Goal: Task Accomplishment & Management: Use online tool/utility

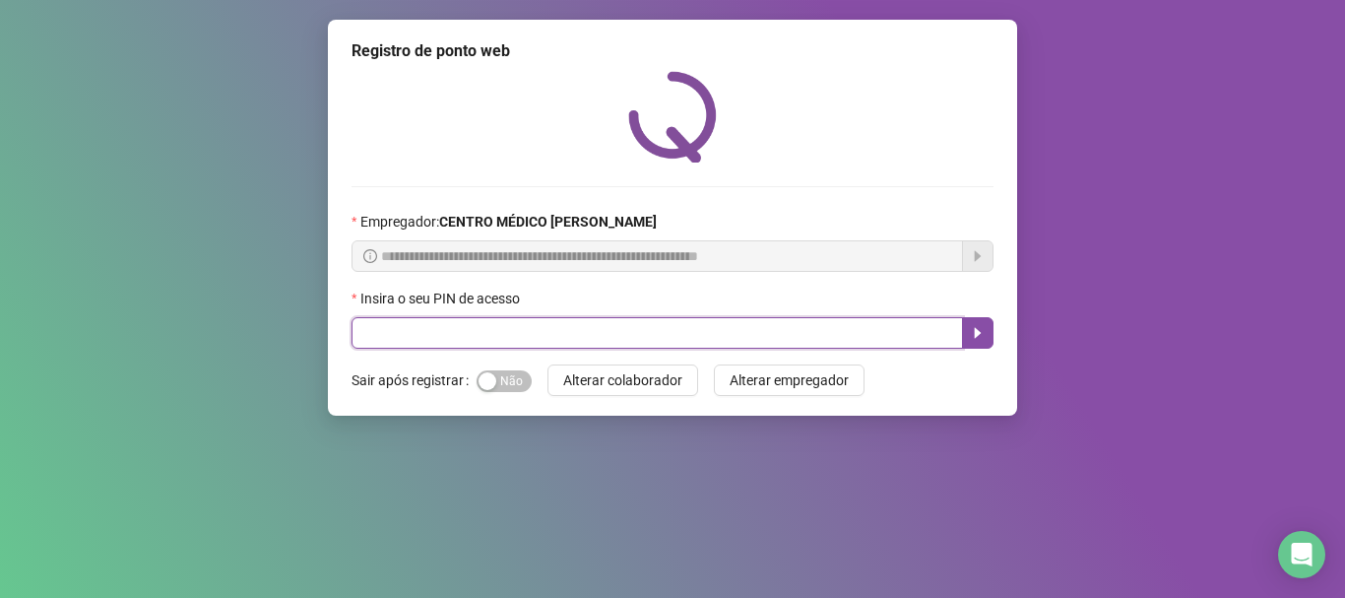
click at [692, 338] on input "text" at bounding box center [656, 333] width 611 height 32
type input "*"
type input "*****"
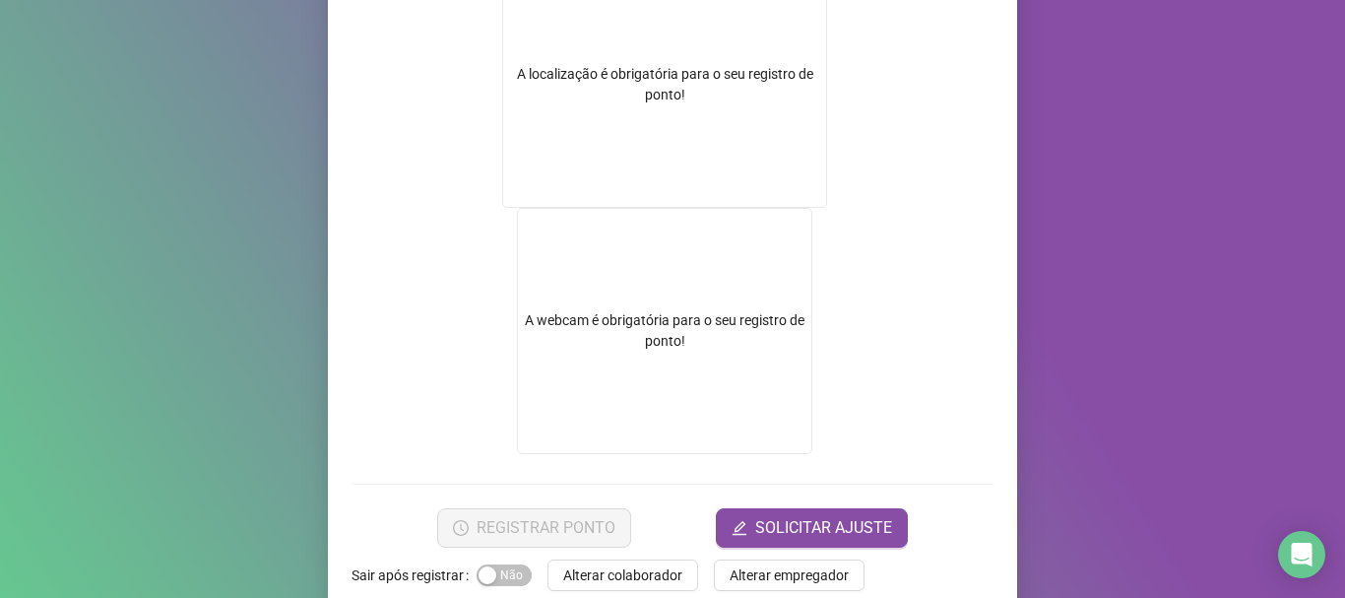
scroll to position [394, 0]
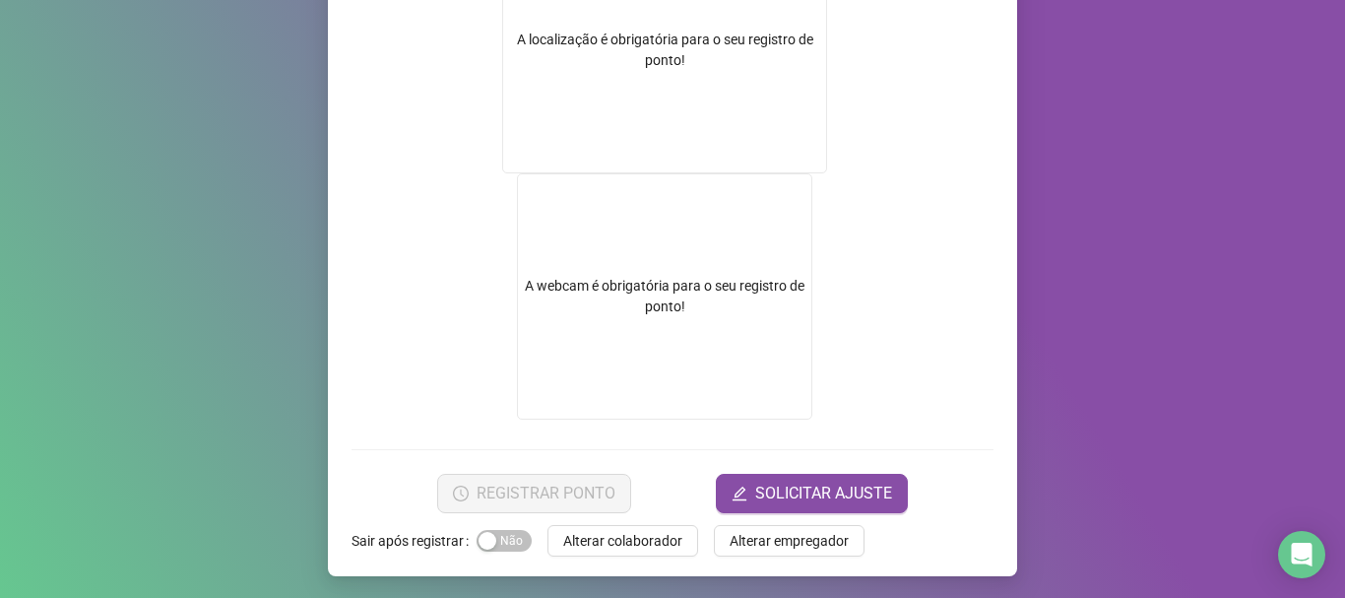
click at [665, 79] on div "A localização é obrigatória para o seu registro de ponto!" at bounding box center [664, 50] width 325 height 246
click at [727, 50] on div "A localização é obrigatória para o seu registro de ponto!" at bounding box center [664, 50] width 323 height 41
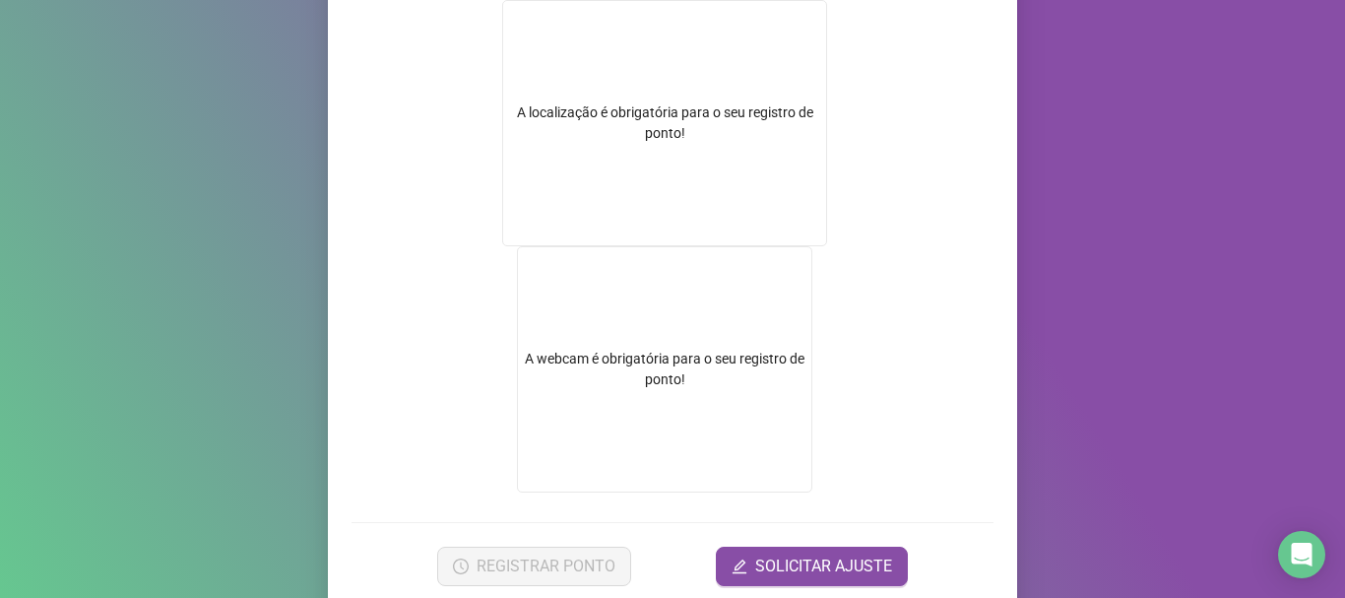
scroll to position [396, 0]
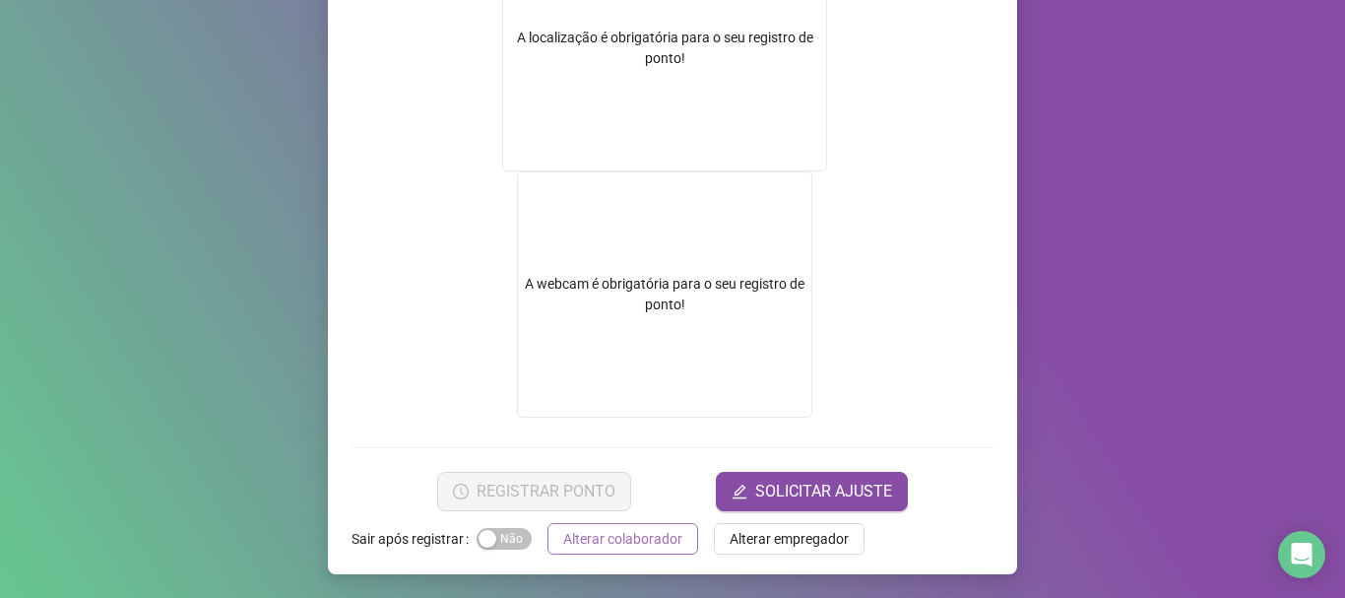
click at [647, 542] on span "Alterar colaborador" at bounding box center [622, 539] width 119 height 22
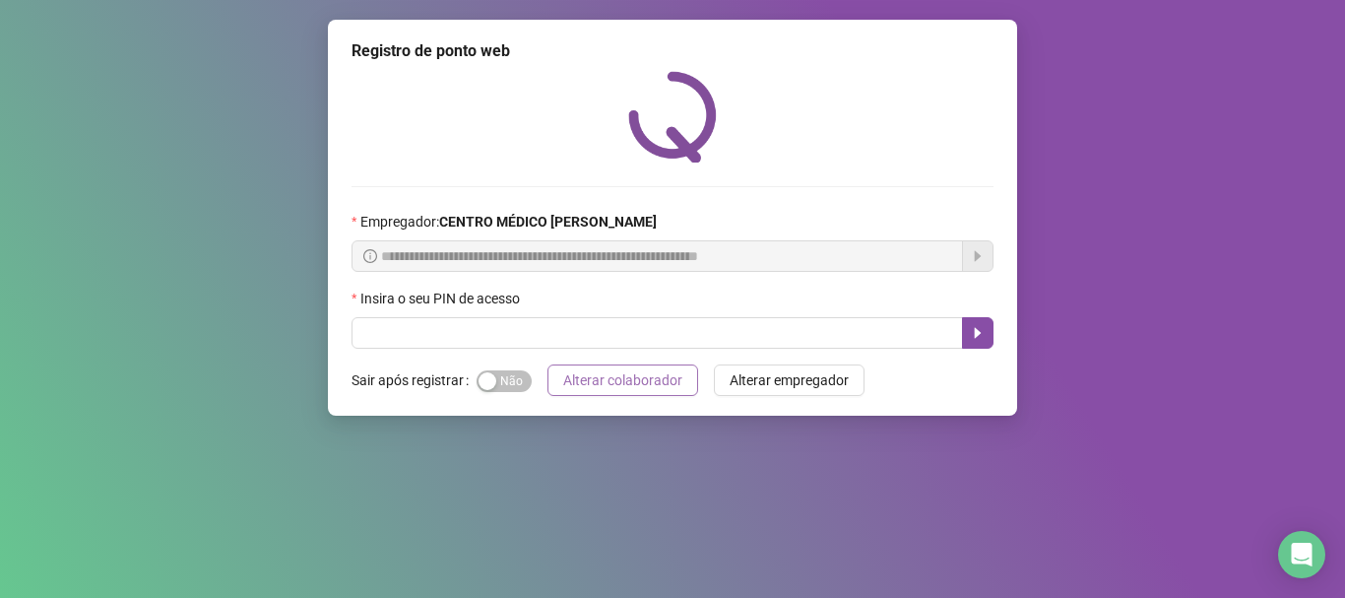
scroll to position [0, 0]
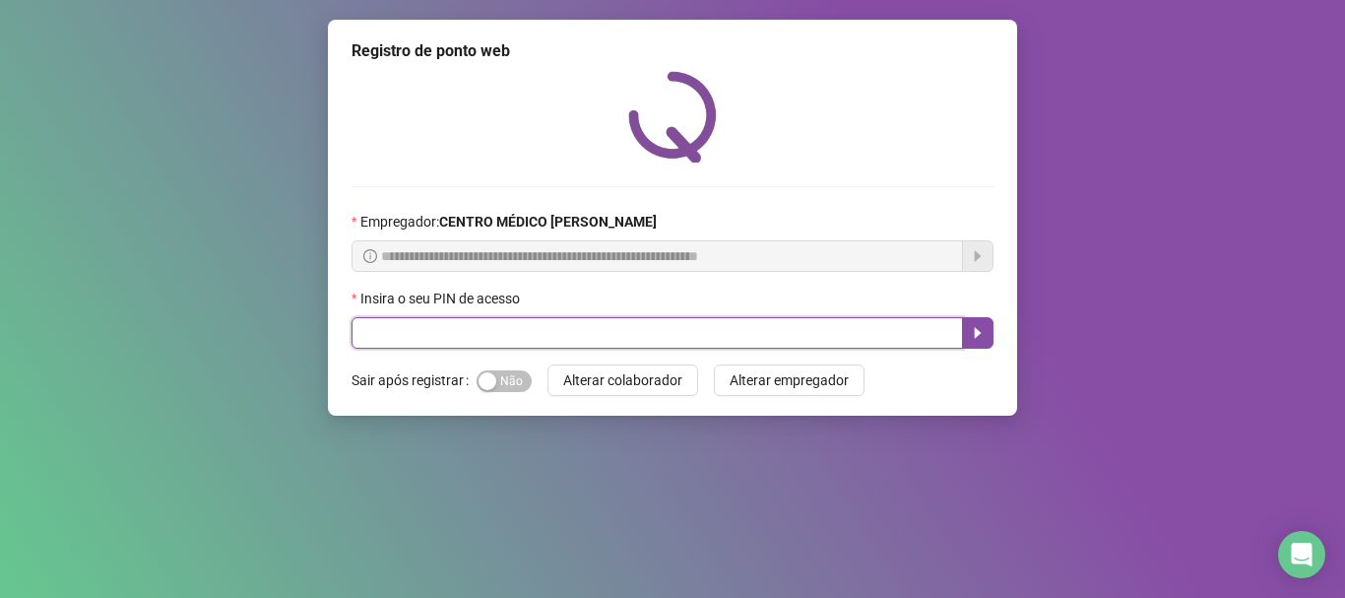
click at [721, 335] on input "text" at bounding box center [656, 333] width 611 height 32
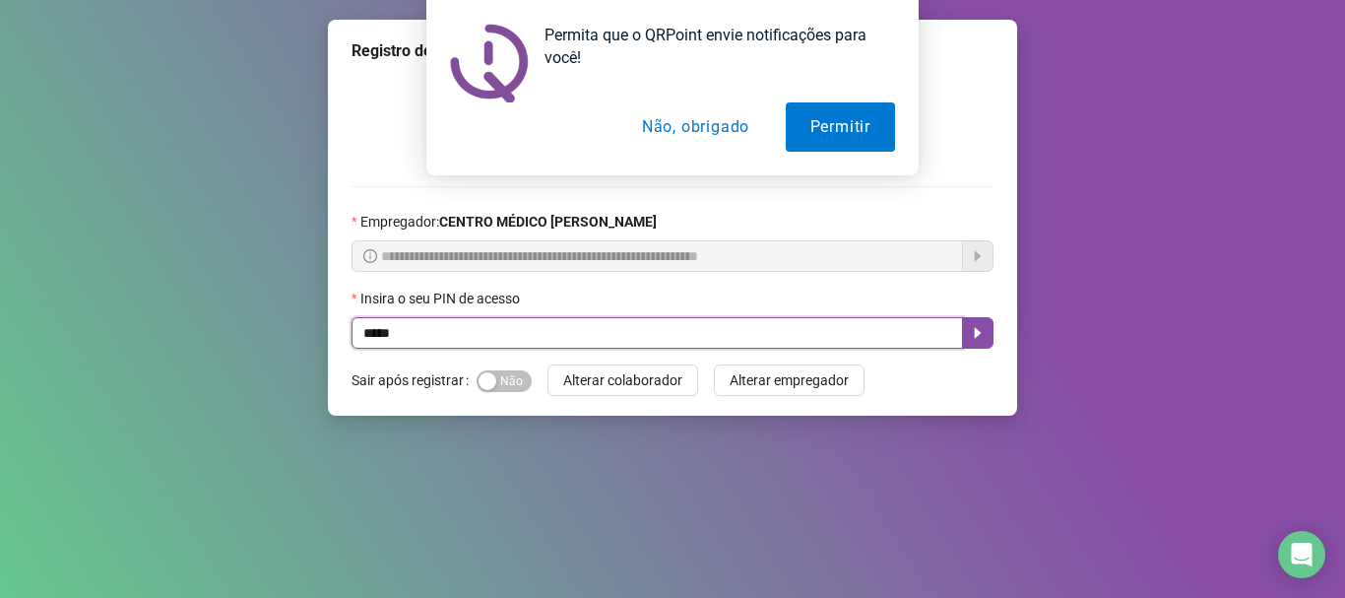
type input "*****"
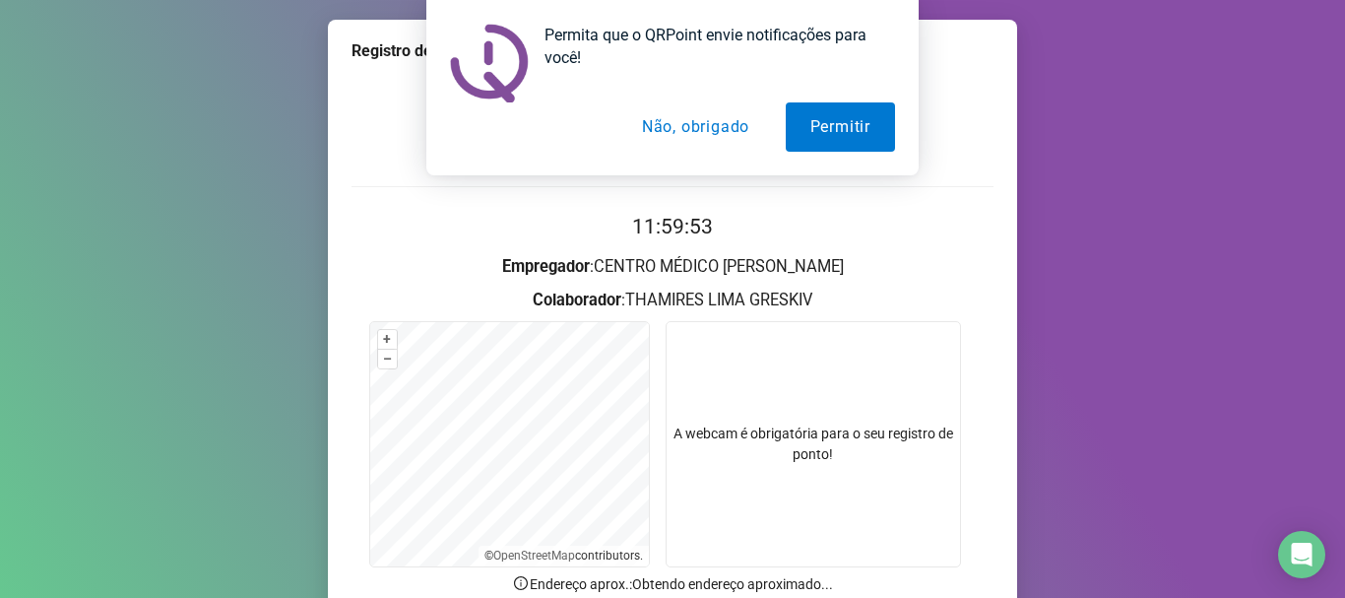
click at [714, 121] on button "Não, obrigado" at bounding box center [695, 126] width 157 height 49
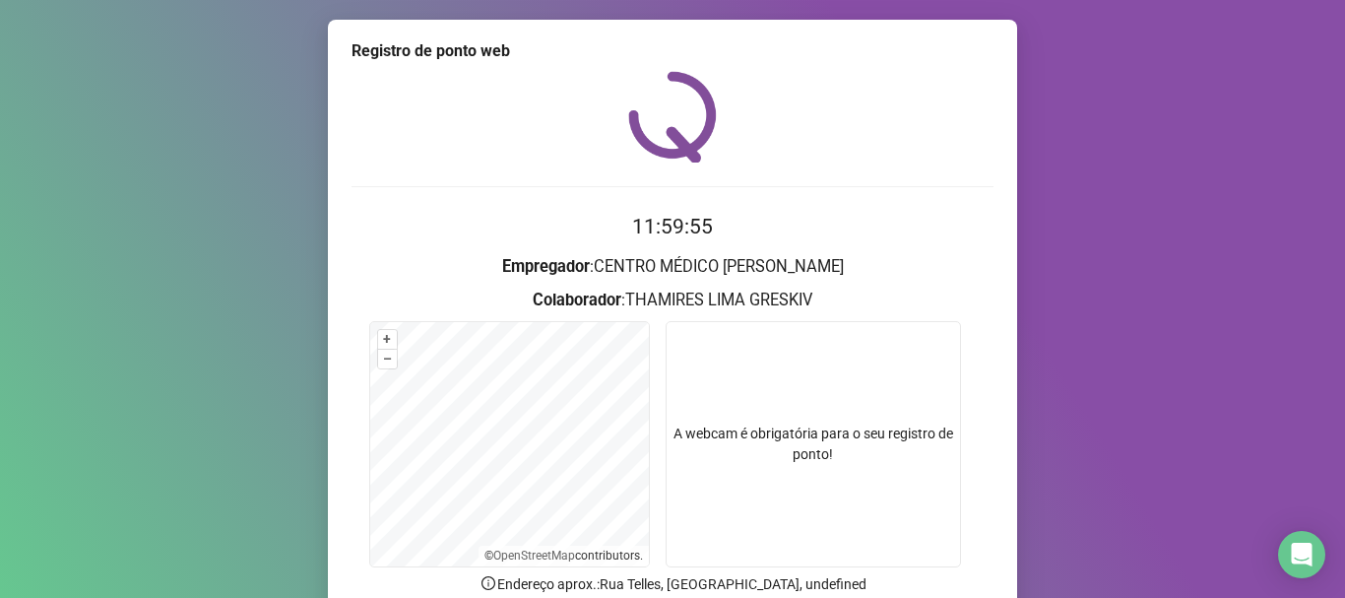
scroll to position [171, 0]
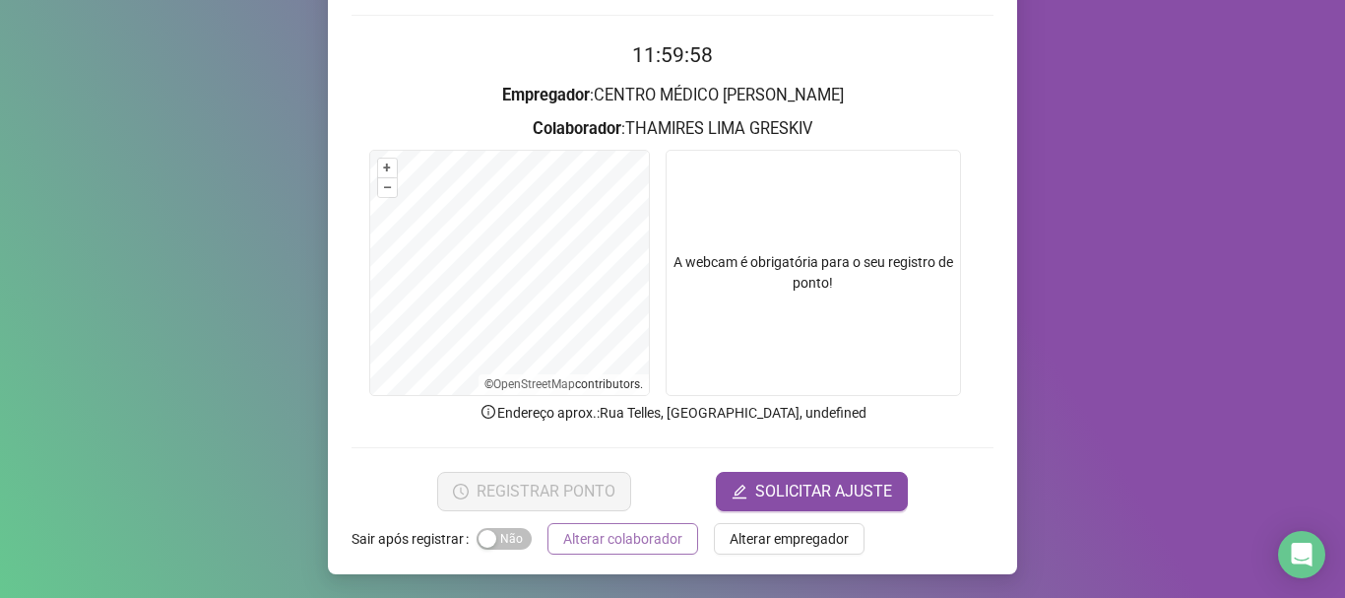
click at [662, 528] on span "Alterar colaborador" at bounding box center [622, 539] width 119 height 22
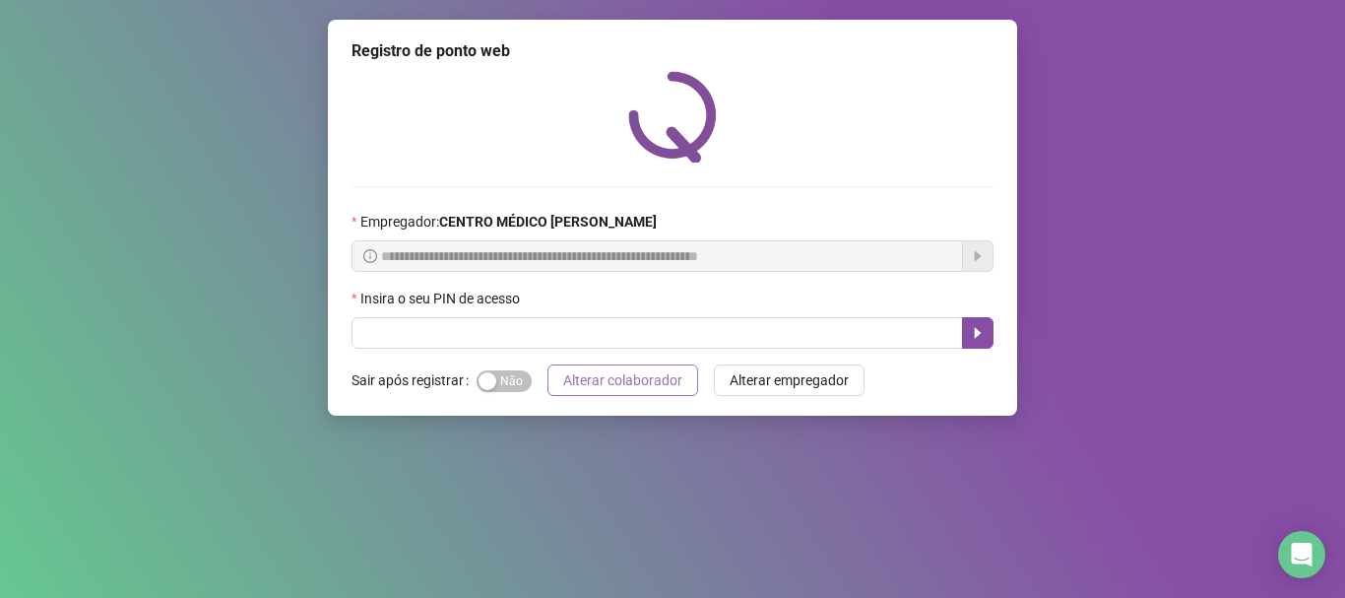
scroll to position [0, 0]
